Goal: Task Accomplishment & Management: Use online tool/utility

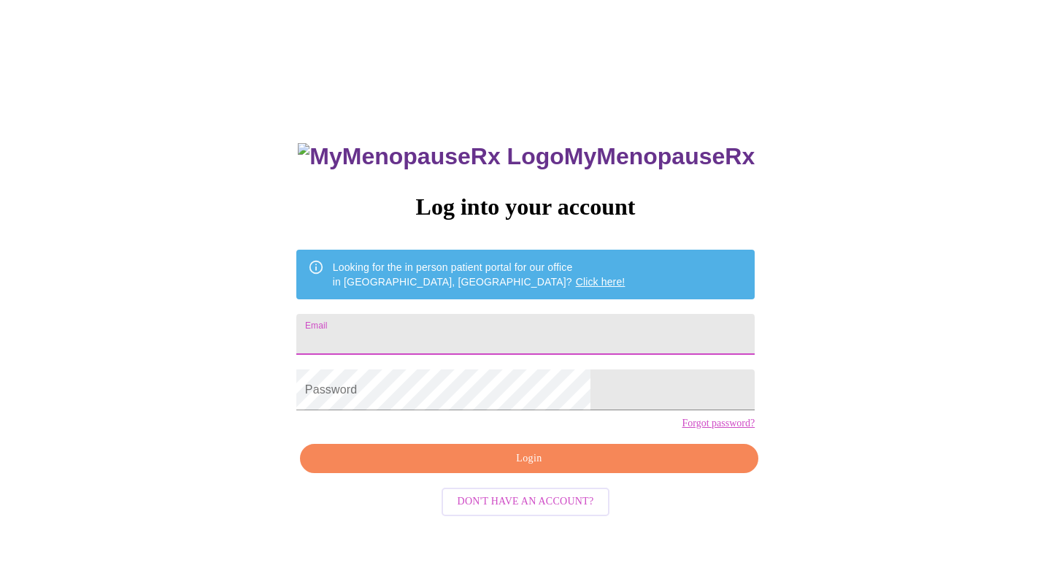
click at [497, 320] on input "Email" at bounding box center [525, 334] width 458 height 41
type input "veronica.stonis@gmail.com"
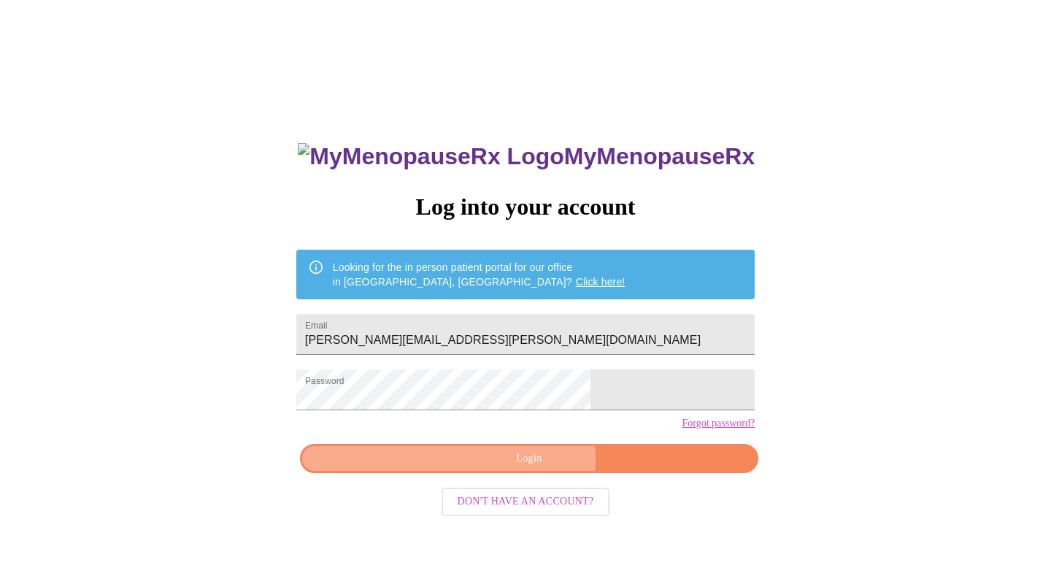
click at [519, 468] on span "Login" at bounding box center [529, 459] width 425 height 18
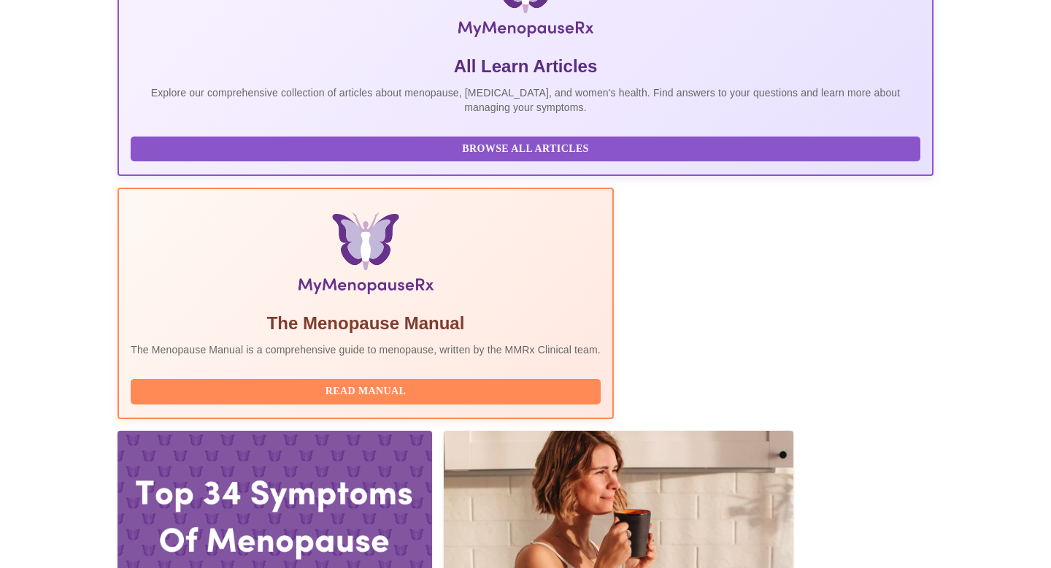
scroll to position [291, 0]
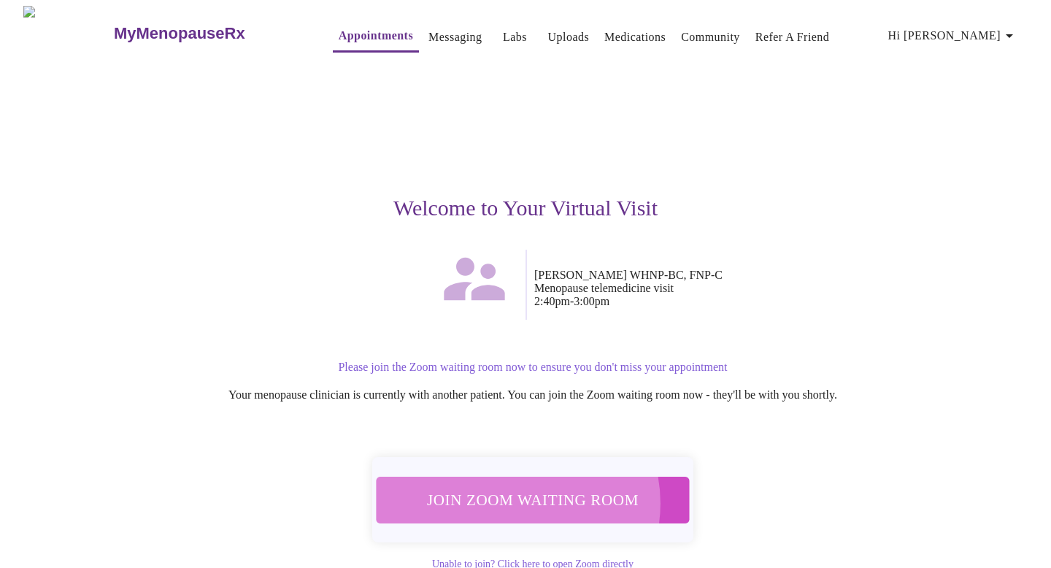
click at [510, 494] on span "Join Zoom Waiting Room" at bounding box center [533, 499] width 274 height 27
